Goal: Transaction & Acquisition: Purchase product/service

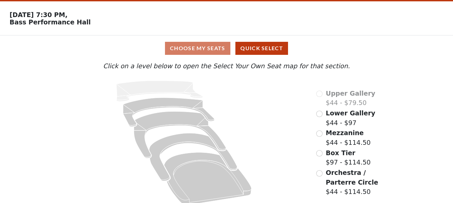
scroll to position [29, 0]
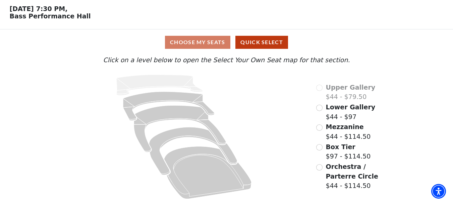
click at [331, 108] on span "Lower Gallery" at bounding box center [351, 107] width 50 height 7
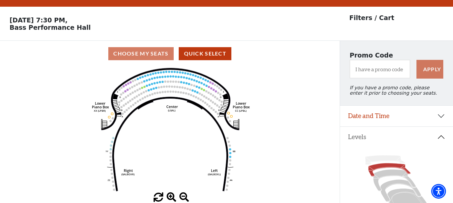
scroll to position [0, 0]
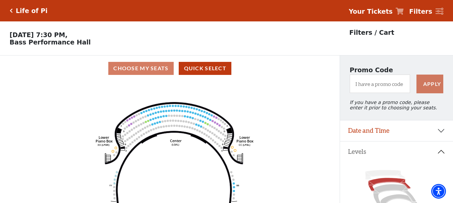
drag, startPoint x: 170, startPoint y: 108, endPoint x: 174, endPoint y: 135, distance: 27.1
click at [174, 127] on circle at bounding box center [174, 126] width 2 height 2
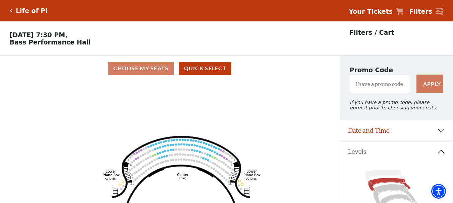
drag, startPoint x: 176, startPoint y: 146, endPoint x: 178, endPoint y: 161, distance: 14.9
click at [178, 161] on icon "Right (GALBOXR) E D C B A E D C B A YY ZZ Left (GALBOXL) BB AA Center Lower Pia…" at bounding box center [170, 144] width 306 height 126
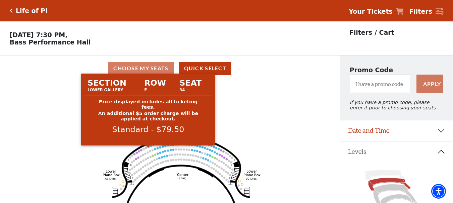
click at [149, 148] on circle at bounding box center [148, 147] width 2 height 2
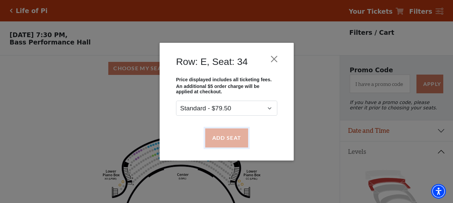
click at [228, 132] on button "Add Seat" at bounding box center [226, 138] width 43 height 19
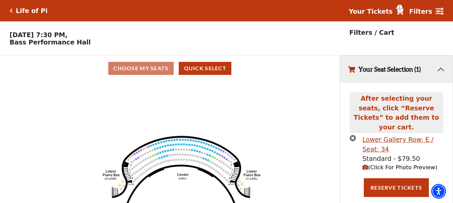
click at [152, 147] on use "Seat Selected" at bounding box center [150, 146] width 2 height 2
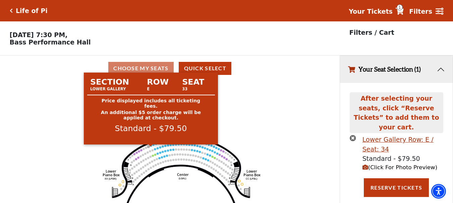
click at [151, 147] on circle at bounding box center [151, 146] width 2 height 2
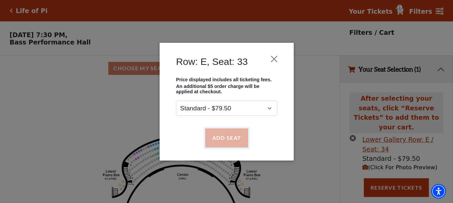
click at [211, 137] on button "Add Seat" at bounding box center [226, 138] width 43 height 19
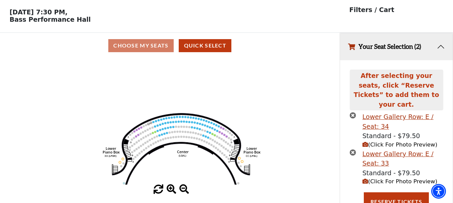
scroll to position [24, 0]
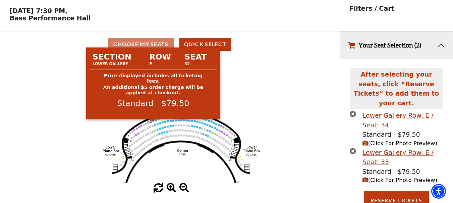
click at [154, 122] on circle at bounding box center [153, 121] width 2 height 2
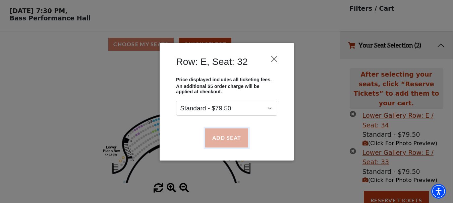
click at [215, 132] on button "Add Seat" at bounding box center [226, 138] width 43 height 19
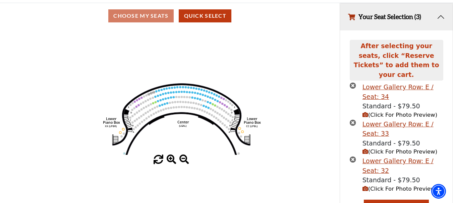
scroll to position [61, 0]
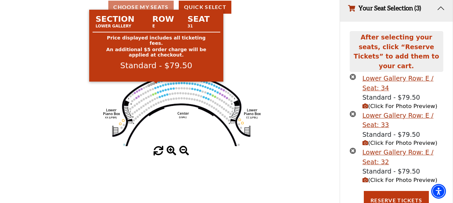
click at [157, 84] on circle at bounding box center [156, 83] width 2 height 2
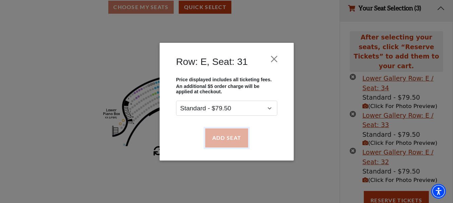
click at [224, 131] on button "Add Seat" at bounding box center [226, 138] width 43 height 19
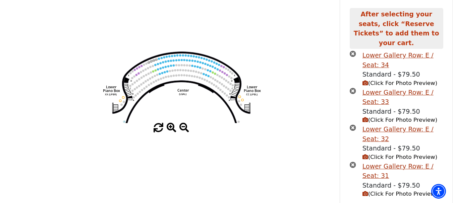
scroll to position [98, 0]
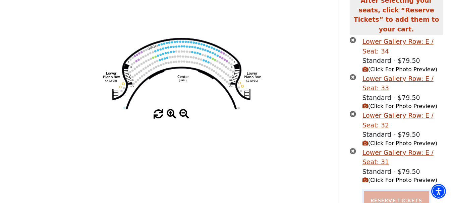
click at [389, 200] on button "Reserve Tickets" at bounding box center [396, 200] width 65 height 19
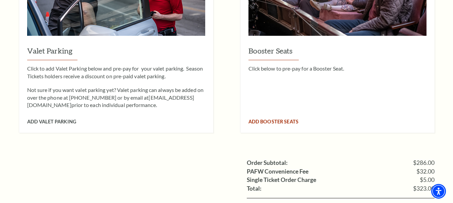
scroll to position [737, 0]
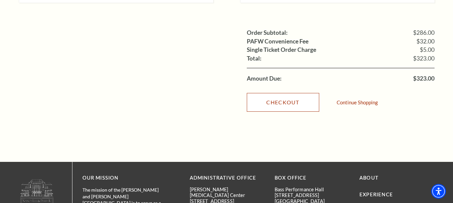
click at [288, 97] on link "Checkout" at bounding box center [283, 102] width 72 height 19
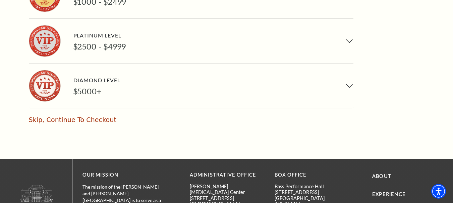
scroll to position [603, 0]
